Goal: Information Seeking & Learning: Find specific fact

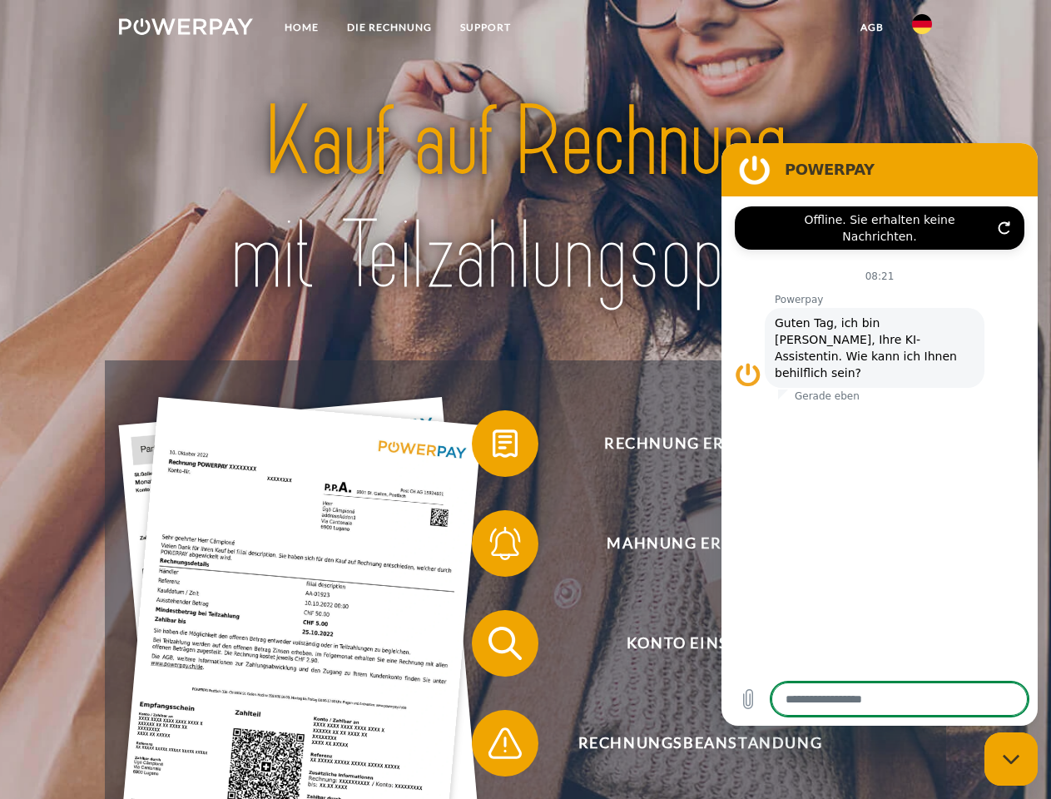
click at [186, 29] on img at bounding box center [186, 26] width 134 height 17
click at [922, 29] on img at bounding box center [922, 24] width 20 height 20
click at [871, 27] on link "agb" at bounding box center [872, 27] width 52 height 30
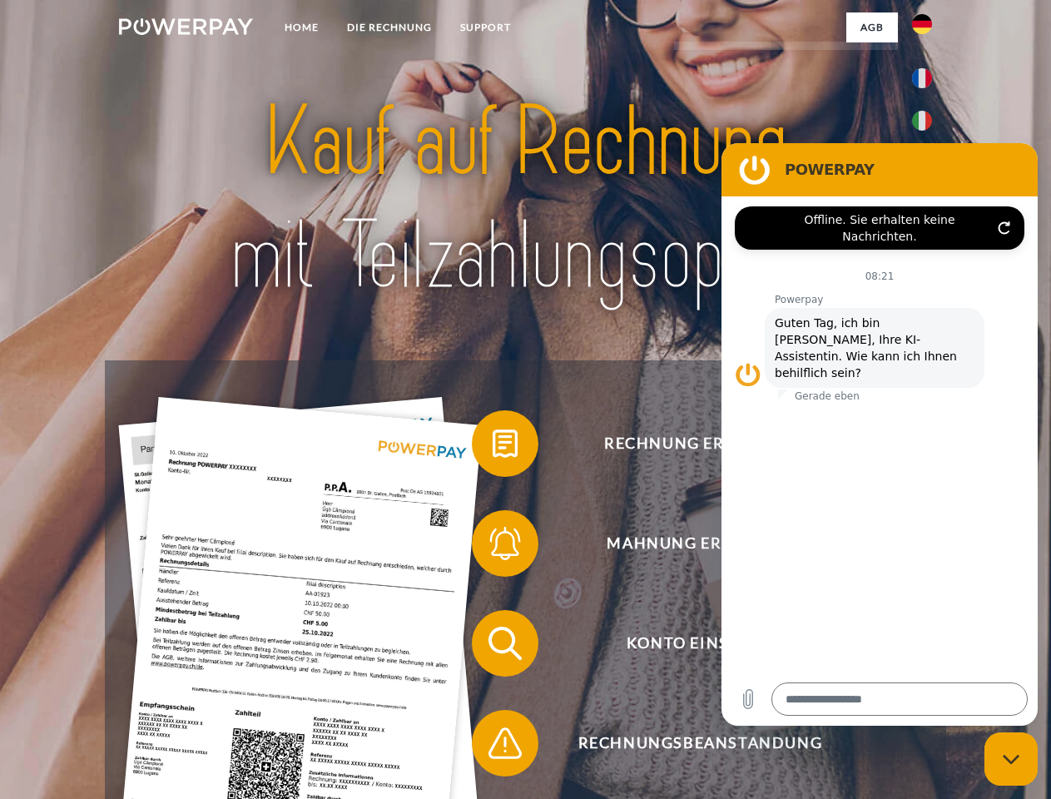
click at [492, 447] on span at bounding box center [479, 443] width 83 height 83
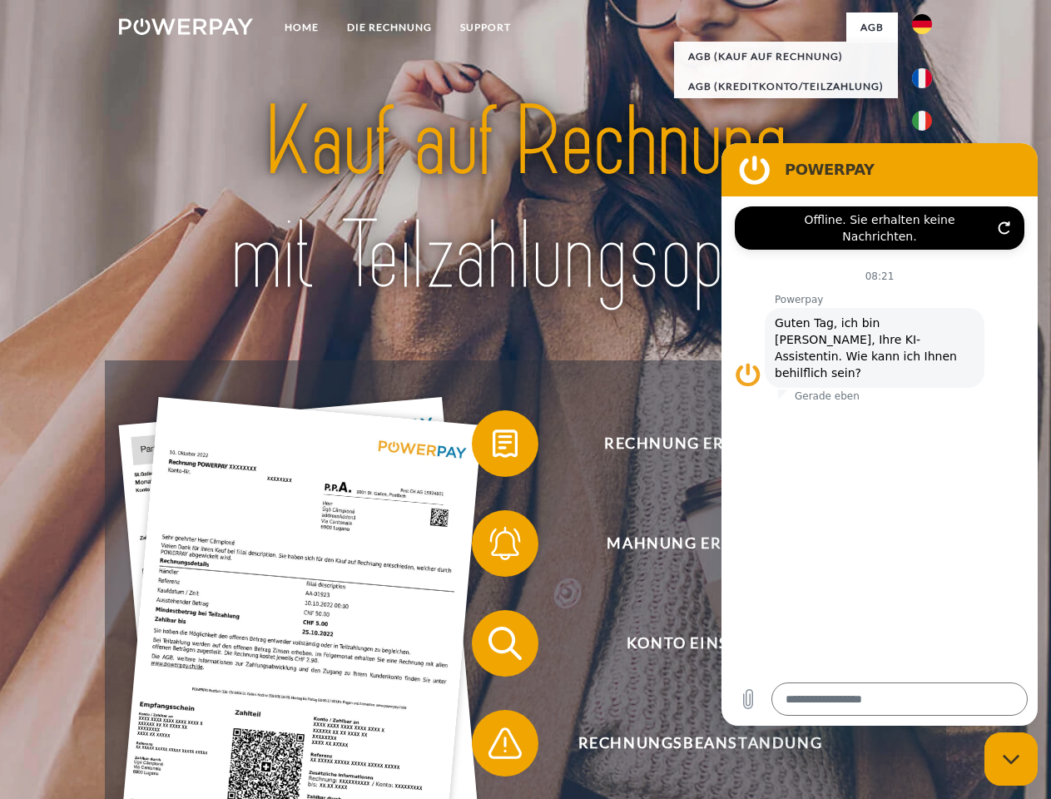
click at [492, 547] on div "Rechnung erhalten? Mahnung erhalten? Konto einsehen" at bounding box center [525, 693] width 840 height 666
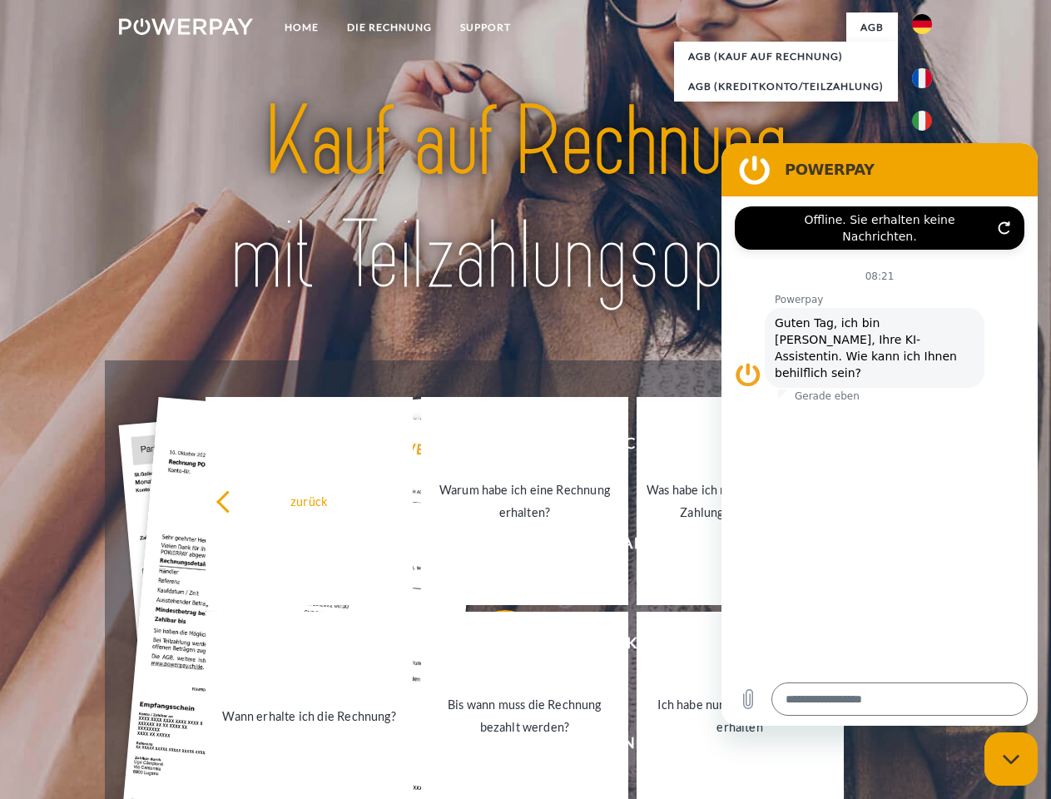
click at [492, 646] on link "Bis wann muss die Rechnung bezahlt werden?" at bounding box center [524, 715] width 207 height 208
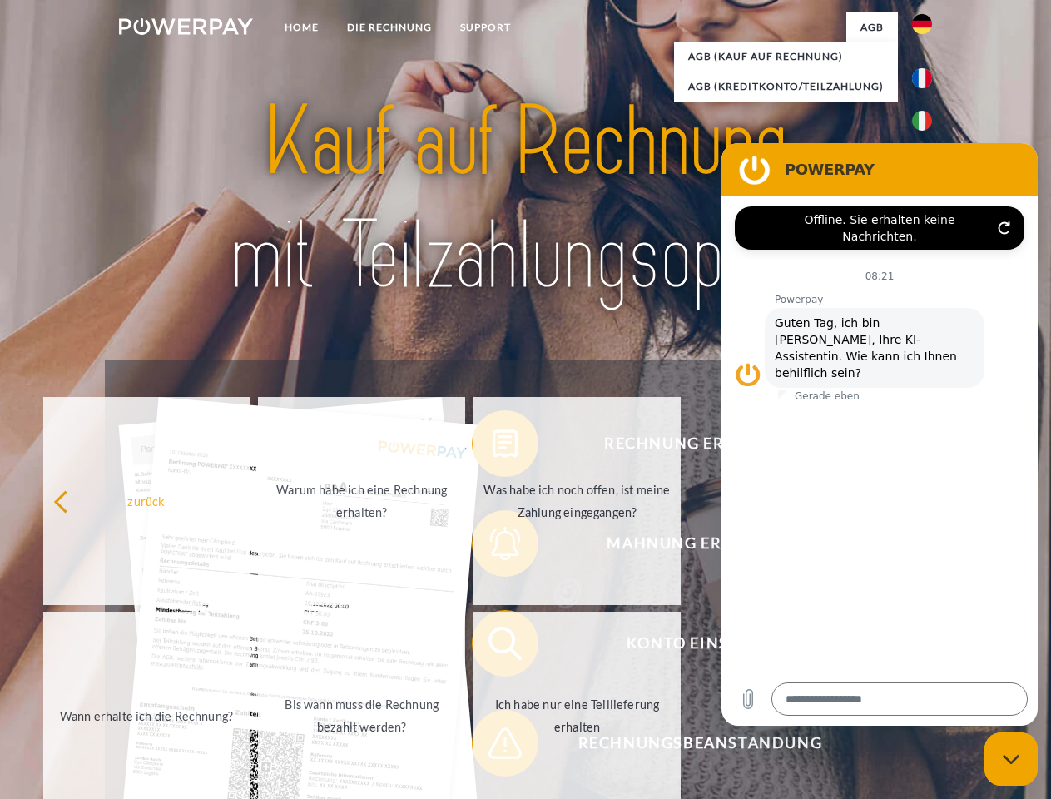
click at [492, 746] on span at bounding box center [479, 742] width 83 height 83
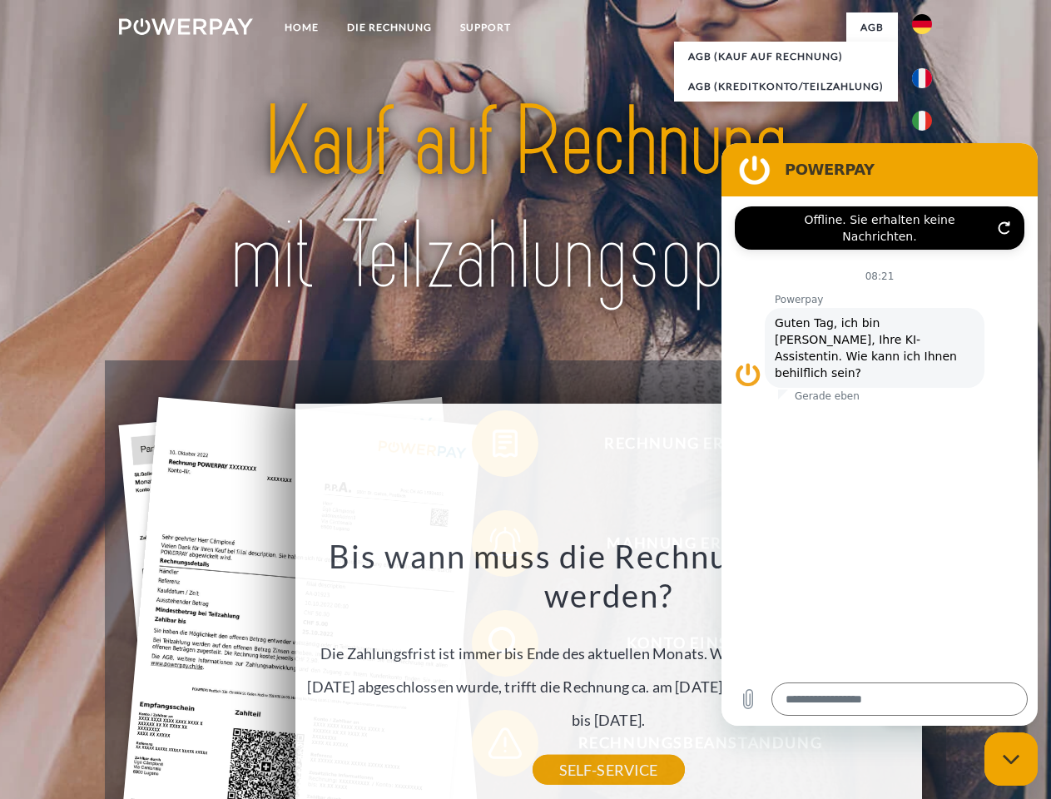
click at [1011, 759] on icon "Messaging-Fenster schließen" at bounding box center [1010, 759] width 17 height 11
type textarea "*"
